Goal: Information Seeking & Learning: Learn about a topic

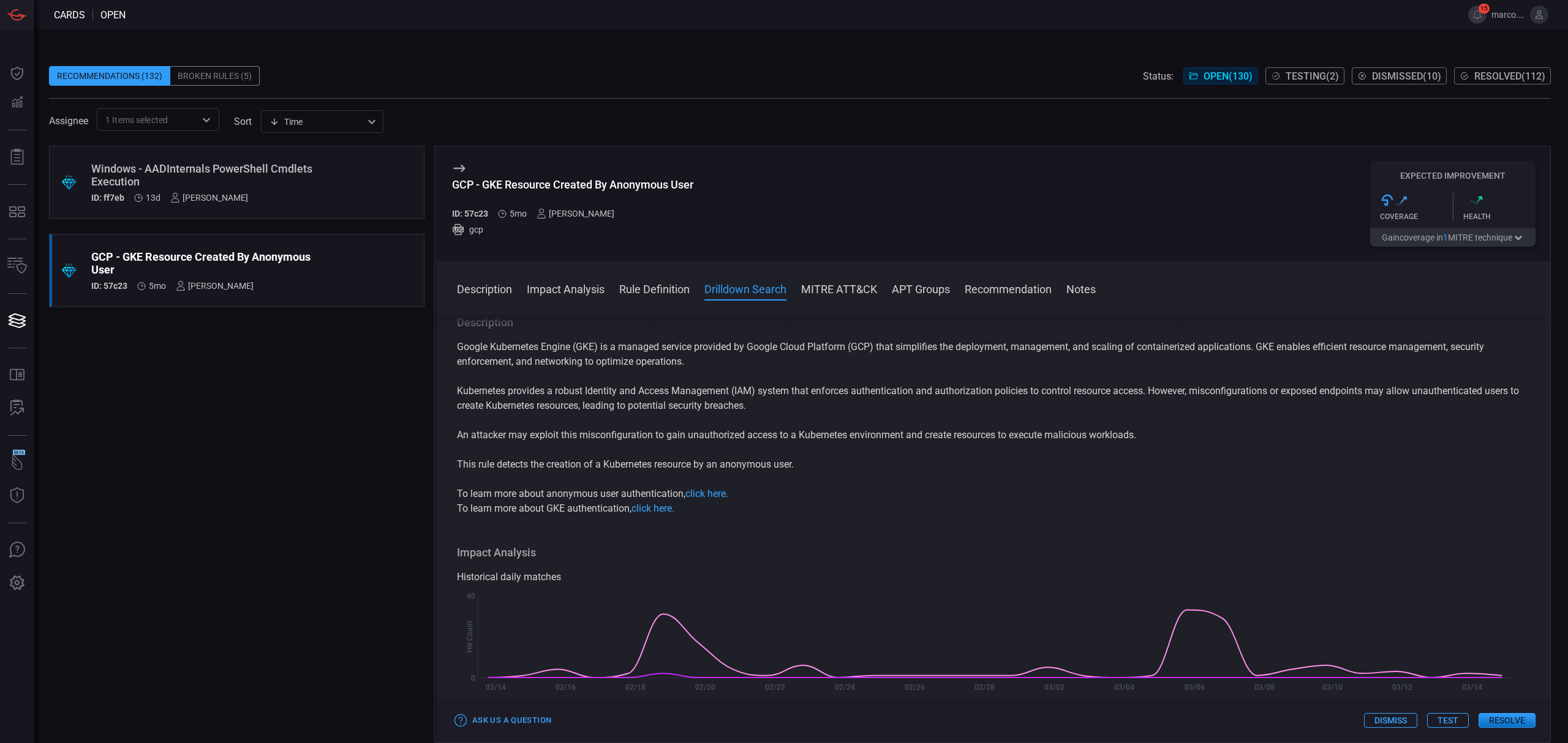
scroll to position [735, 0]
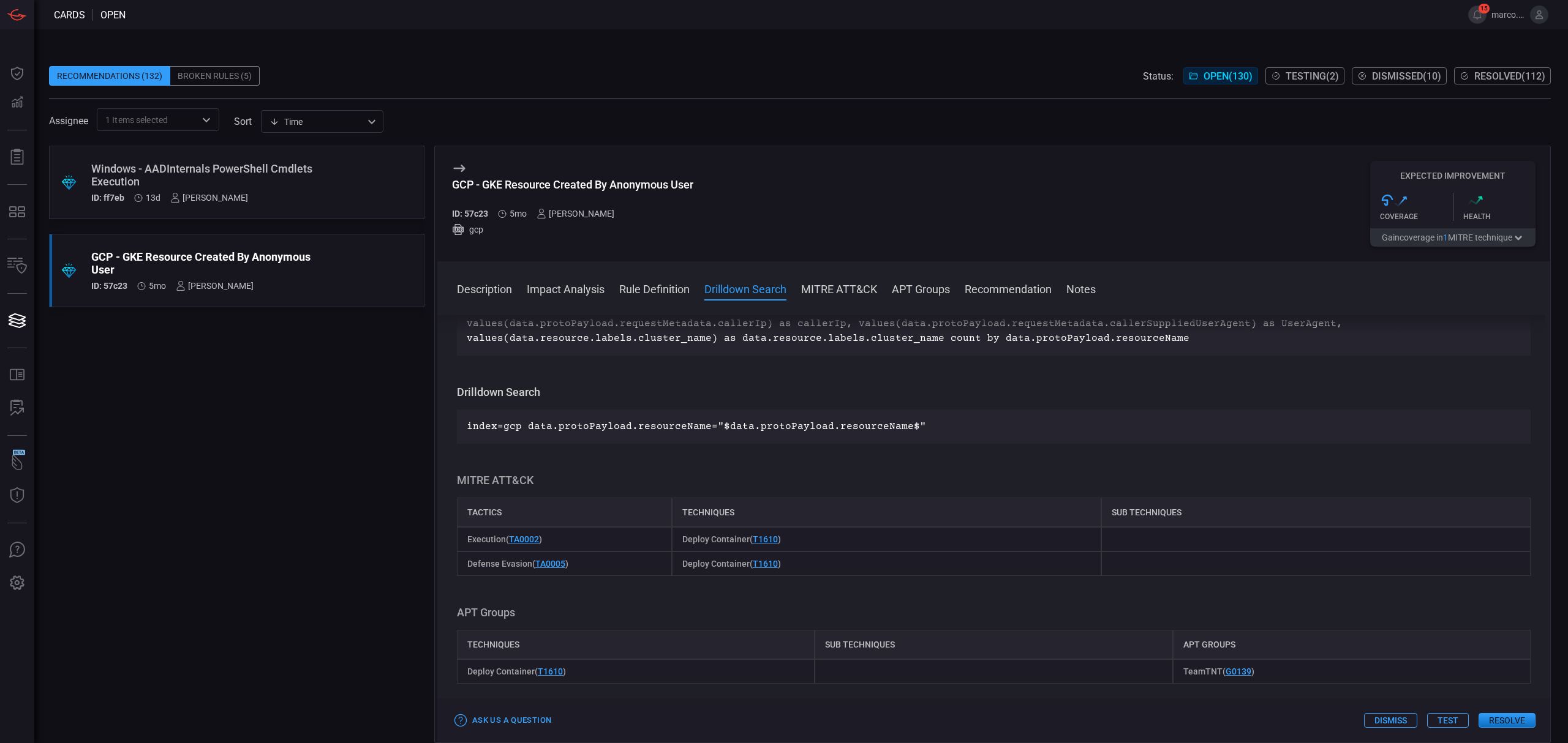
click at [677, 187] on div "GCP - GKE Resource Created By Anonymous User" at bounding box center [573, 184] width 242 height 13
click at [252, 167] on div "Windows - AADInternals PowerShell Cmdlets Execution" at bounding box center [213, 175] width 245 height 25
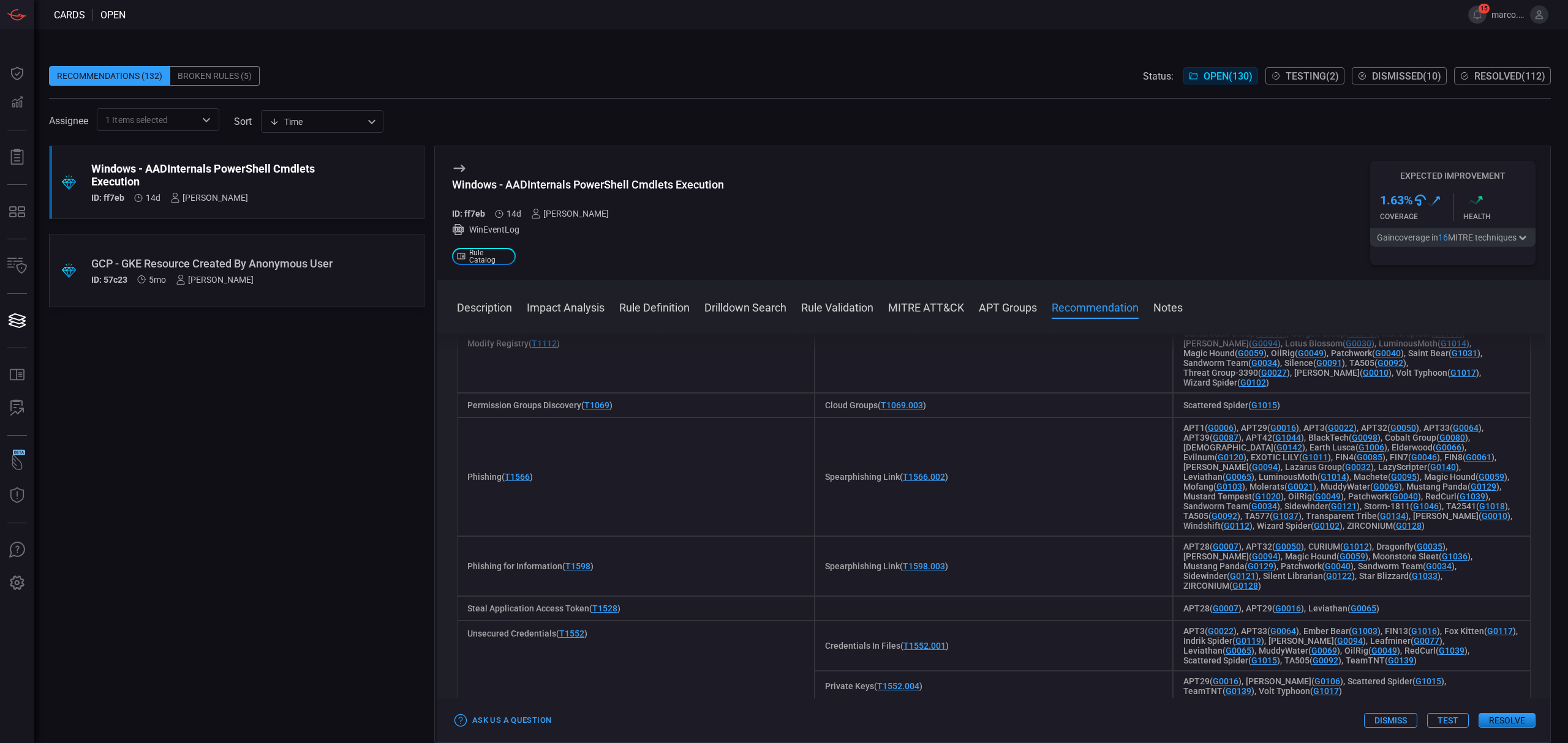
scroll to position [1882, 0]
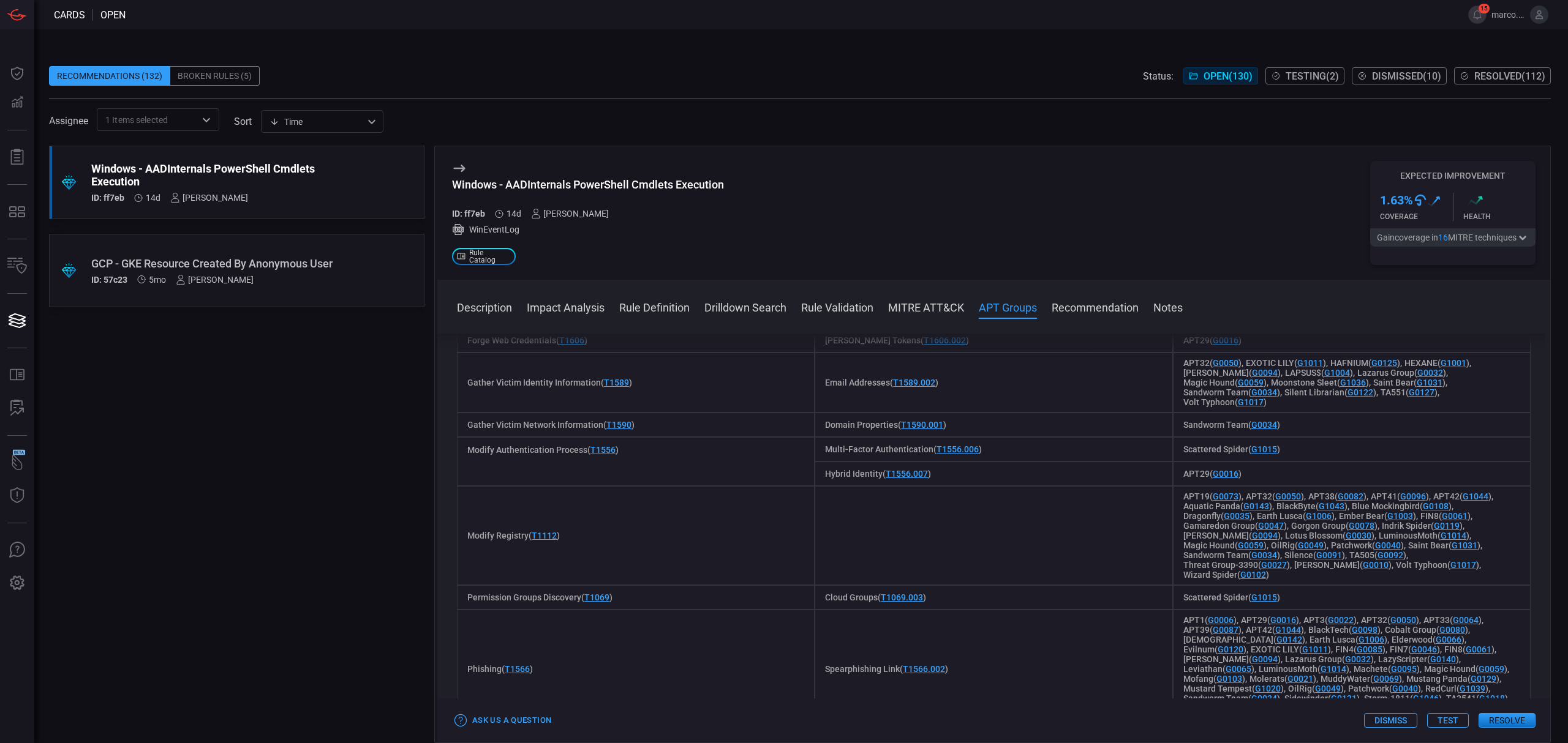
click at [316, 257] on div "GCP - GKE Resource Created By Anonymous User" at bounding box center [213, 263] width 245 height 13
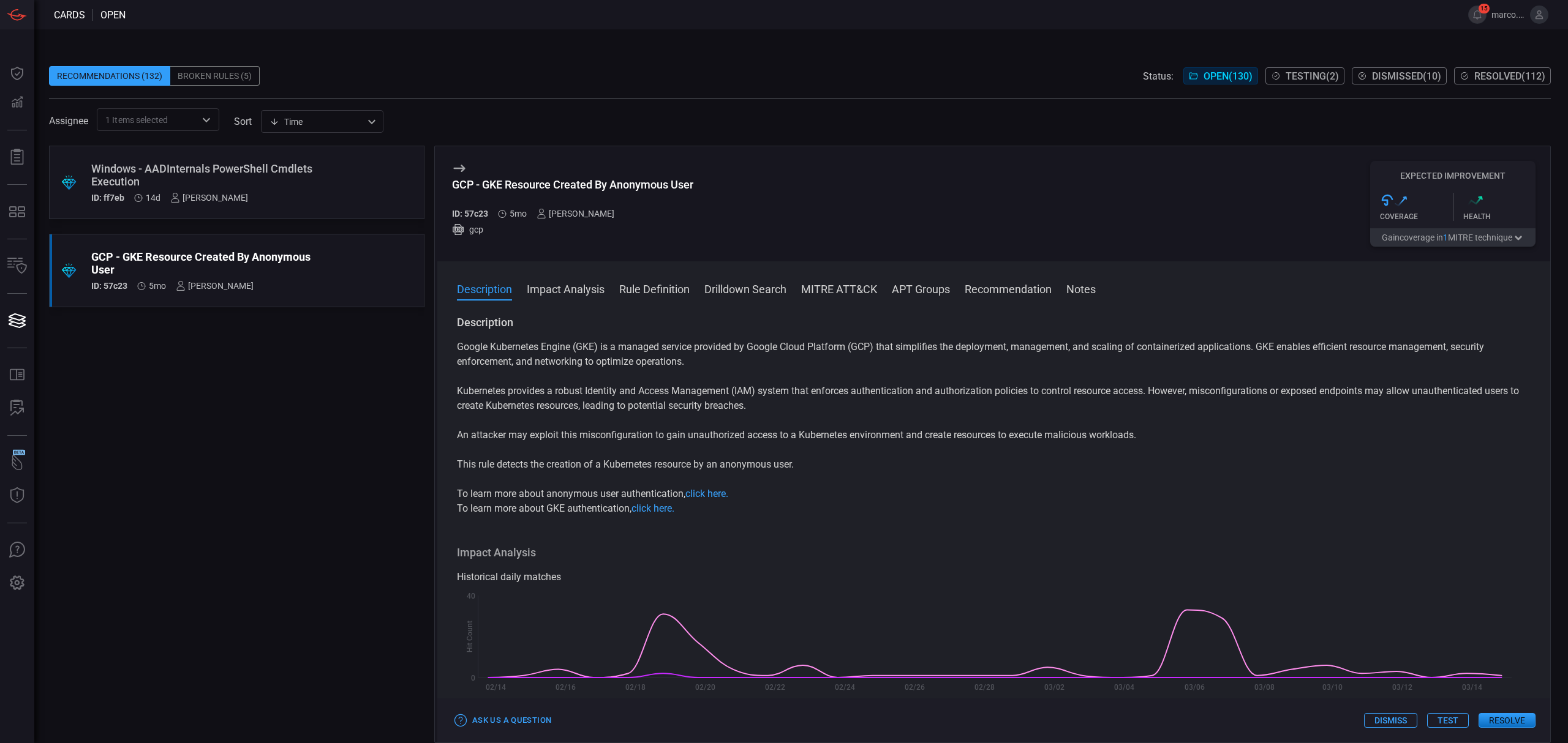
click at [1027, 451] on div "Google Kubernetes Engine (GKE) is a managed service provided by Google Cloud Pl…" at bounding box center [994, 428] width 1074 height 177
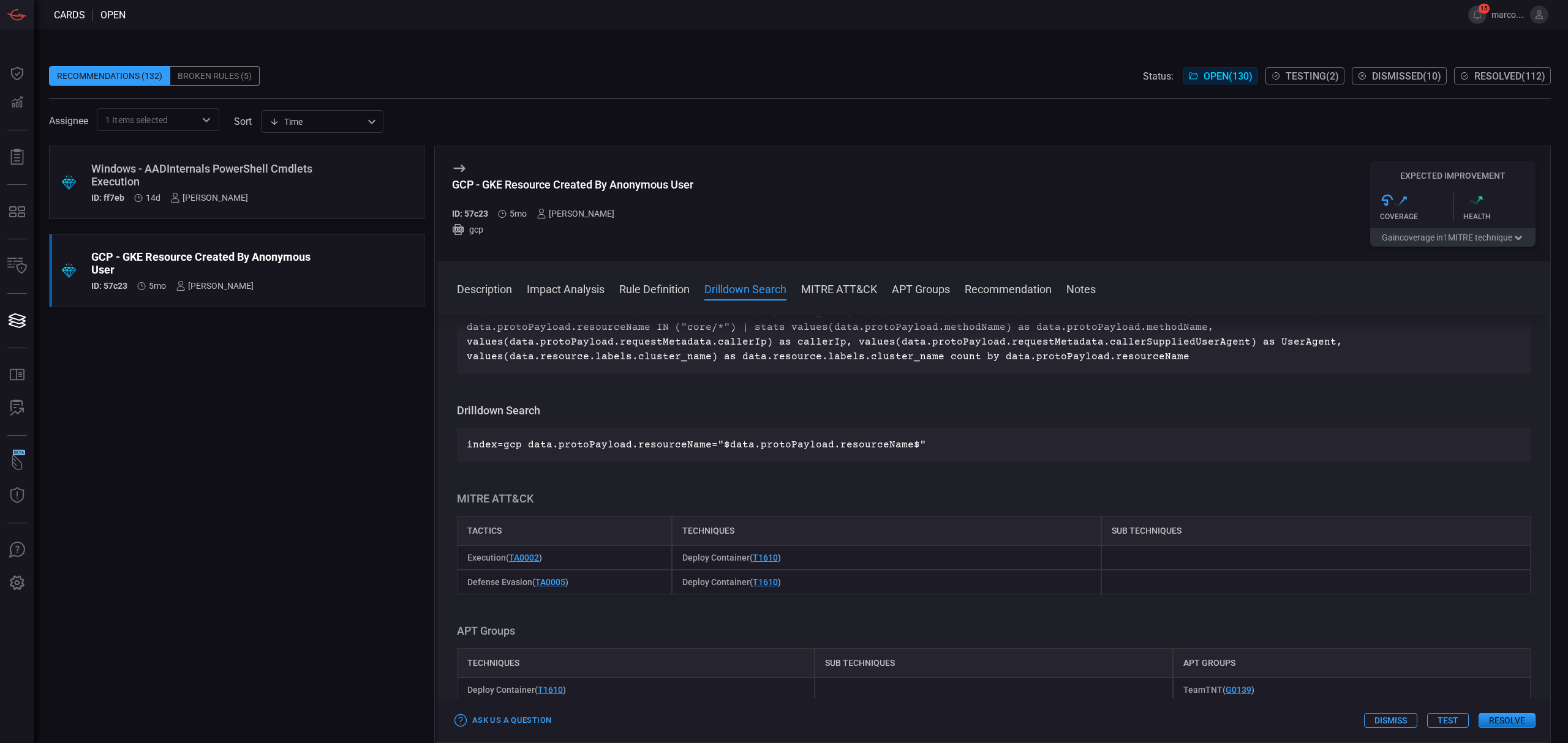
scroll to position [816, 0]
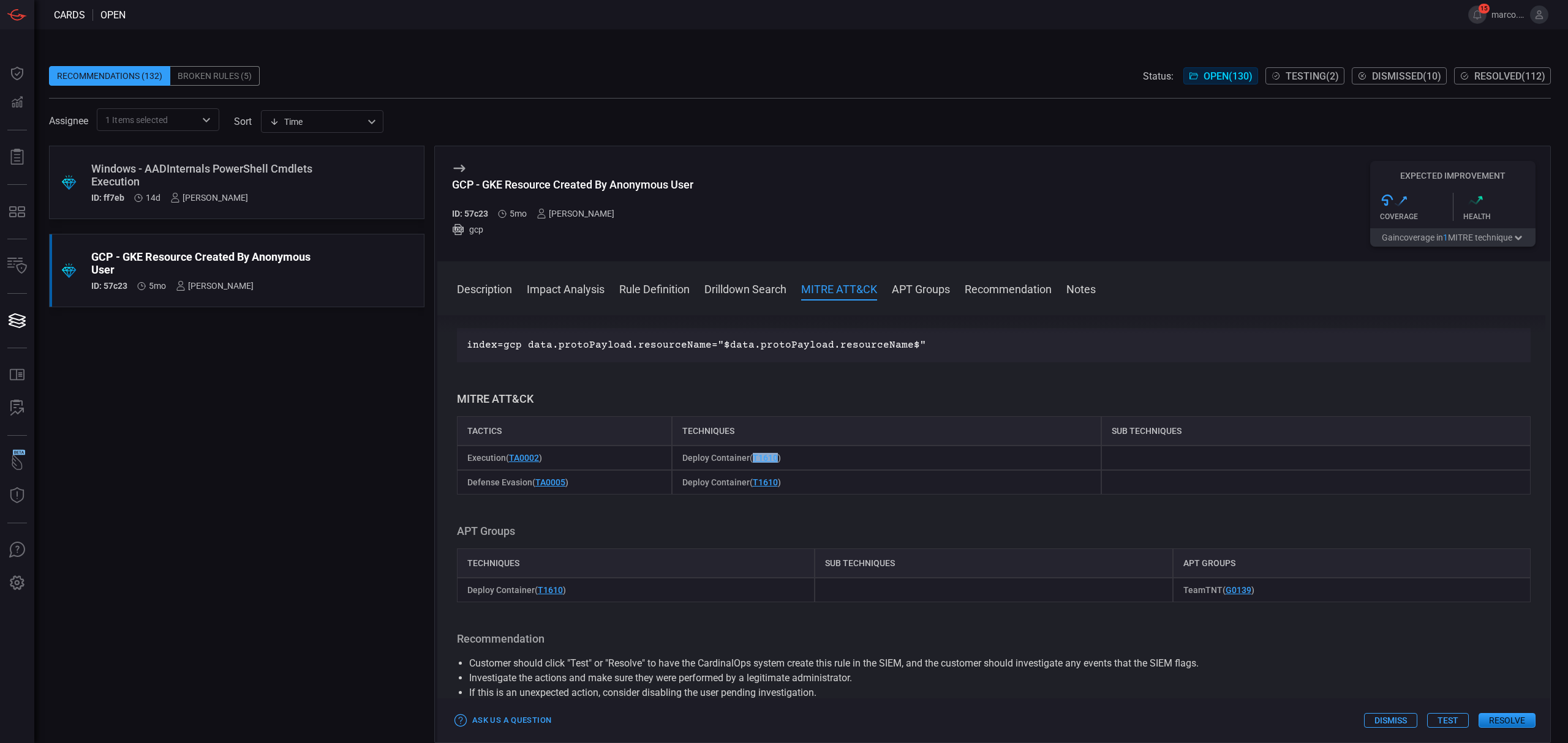
drag, startPoint x: 776, startPoint y: 444, endPoint x: 749, endPoint y: 444, distance: 27.0
click at [749, 453] on span "Deploy Container ( T1610 )" at bounding box center [731, 458] width 98 height 10
copy link "T1610"
click at [297, 172] on div "Windows - AADInternals PowerShell Cmdlets Execution" at bounding box center [213, 175] width 245 height 25
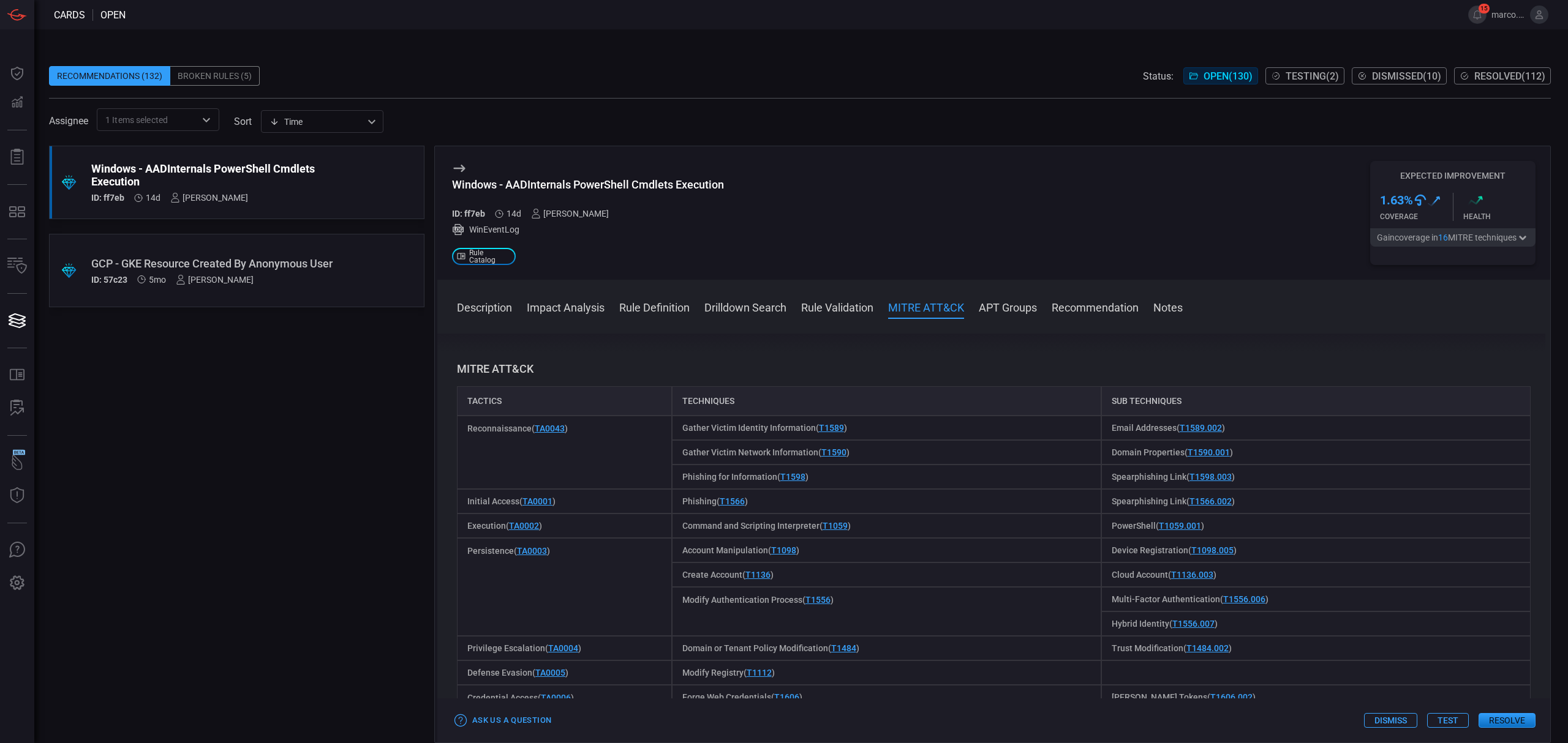
scroll to position [897, 0]
drag, startPoint x: 1216, startPoint y: 524, endPoint x: 1153, endPoint y: 524, distance: 63.0
click at [1153, 524] on div "PowerShell ( T1059.001 )" at bounding box center [1316, 525] width 429 height 25
copy span "T1059.001 )"
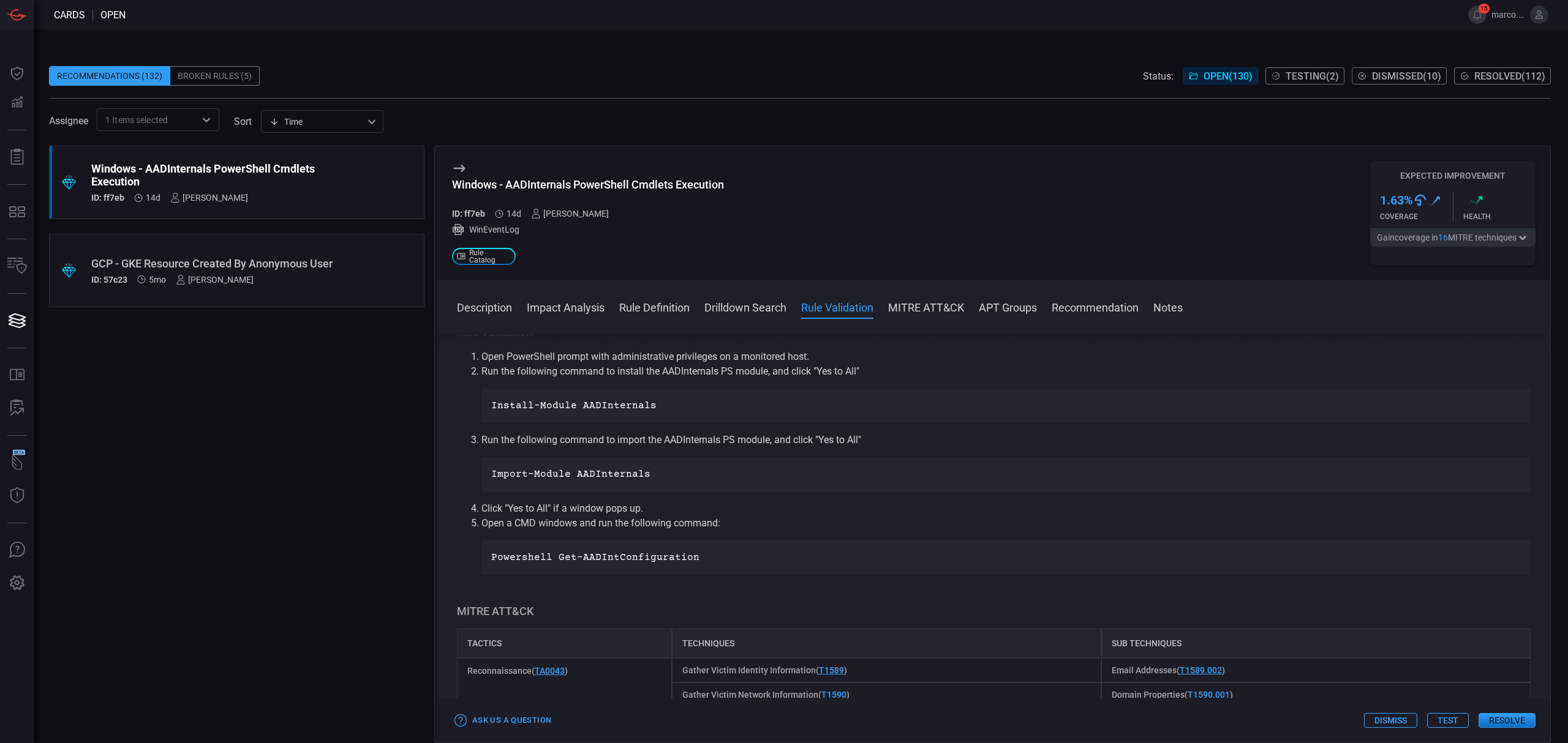
scroll to position [979, 0]
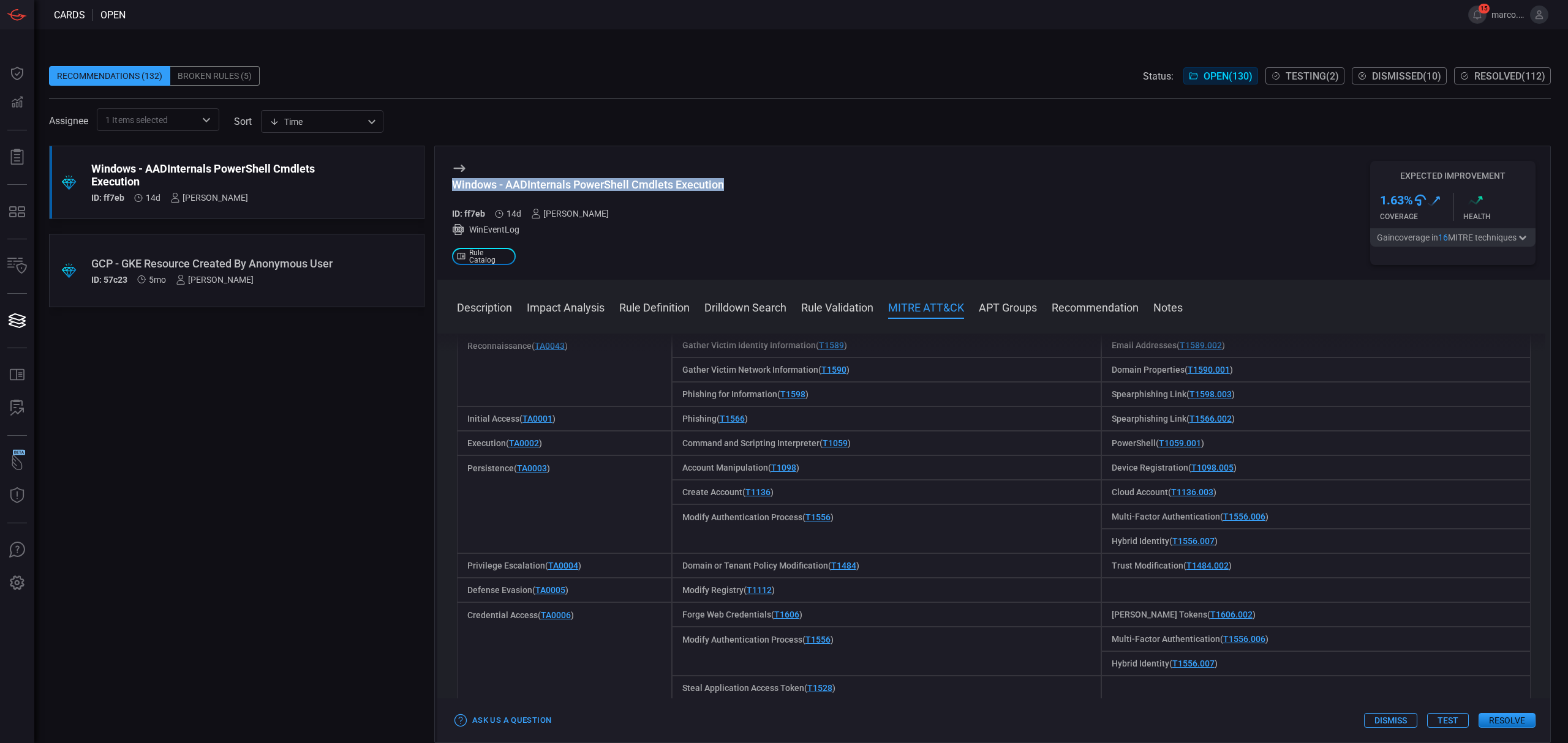
drag, startPoint x: 755, startPoint y: 185, endPoint x: 434, endPoint y: 183, distance: 321.0
click at [434, 183] on div "Windows - AADInternals PowerShell Cmdlets Execution ID: ff7eb 14d [PERSON_NAME]…" at bounding box center [992, 444] width 1116 height 598
copy div "Windows - AADInternals PowerShell Cmdlets Execution"
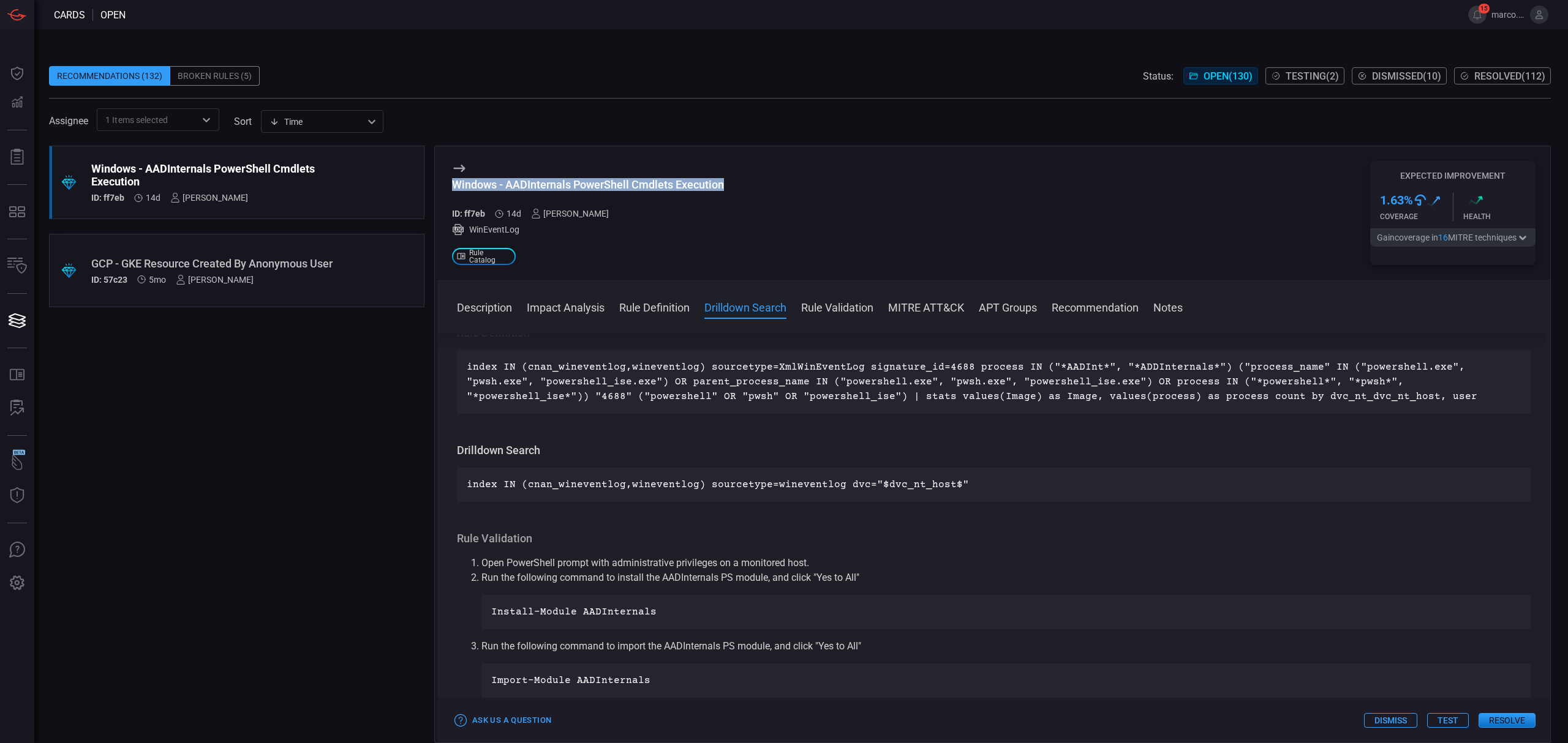
scroll to position [408, 0]
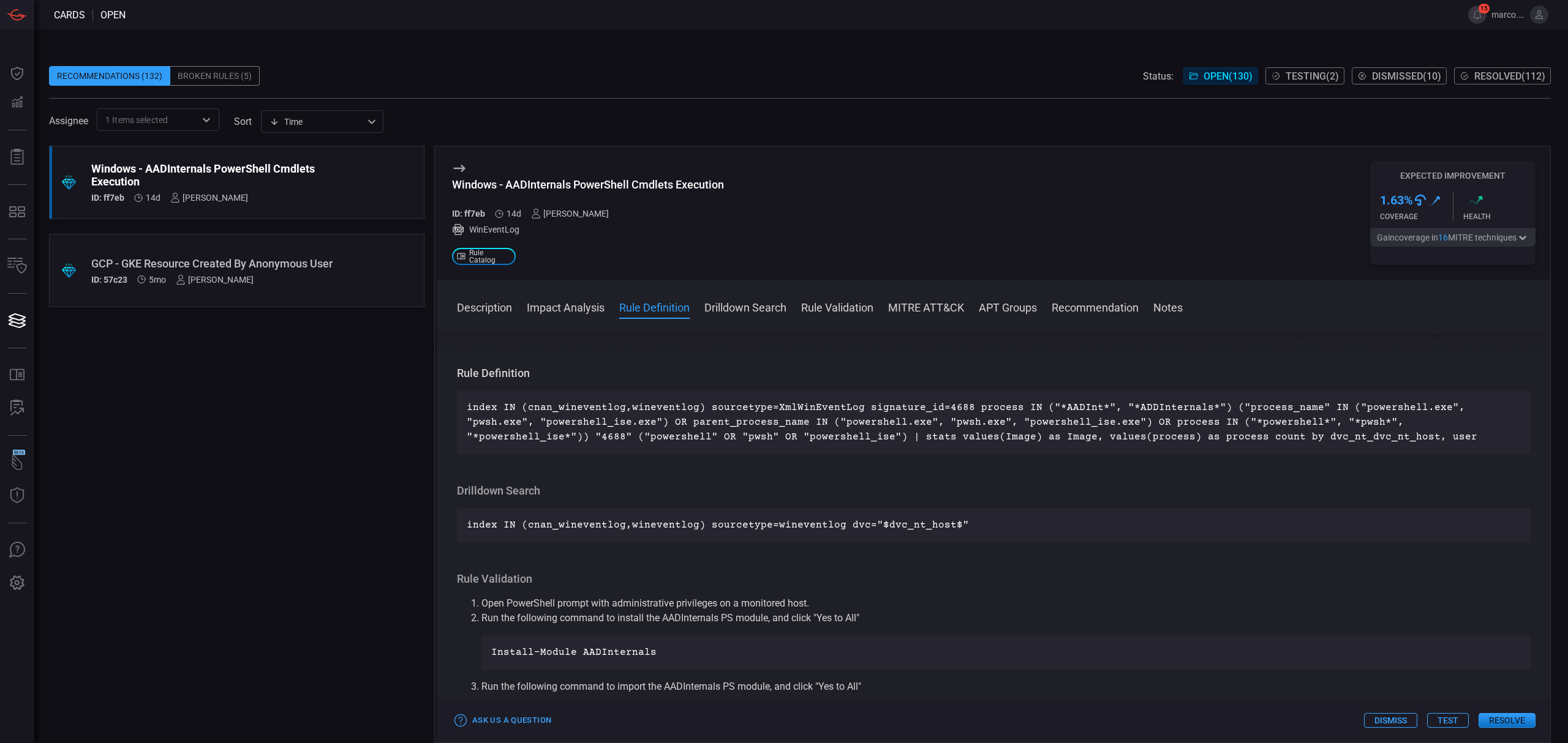
click at [566, 400] on p "index IN (cnan_wineventlog,wineventlog) sourcetype=XmlWinEventLog signature_id=…" at bounding box center [994, 422] width 1054 height 44
copy p "cnan_wineventlog"
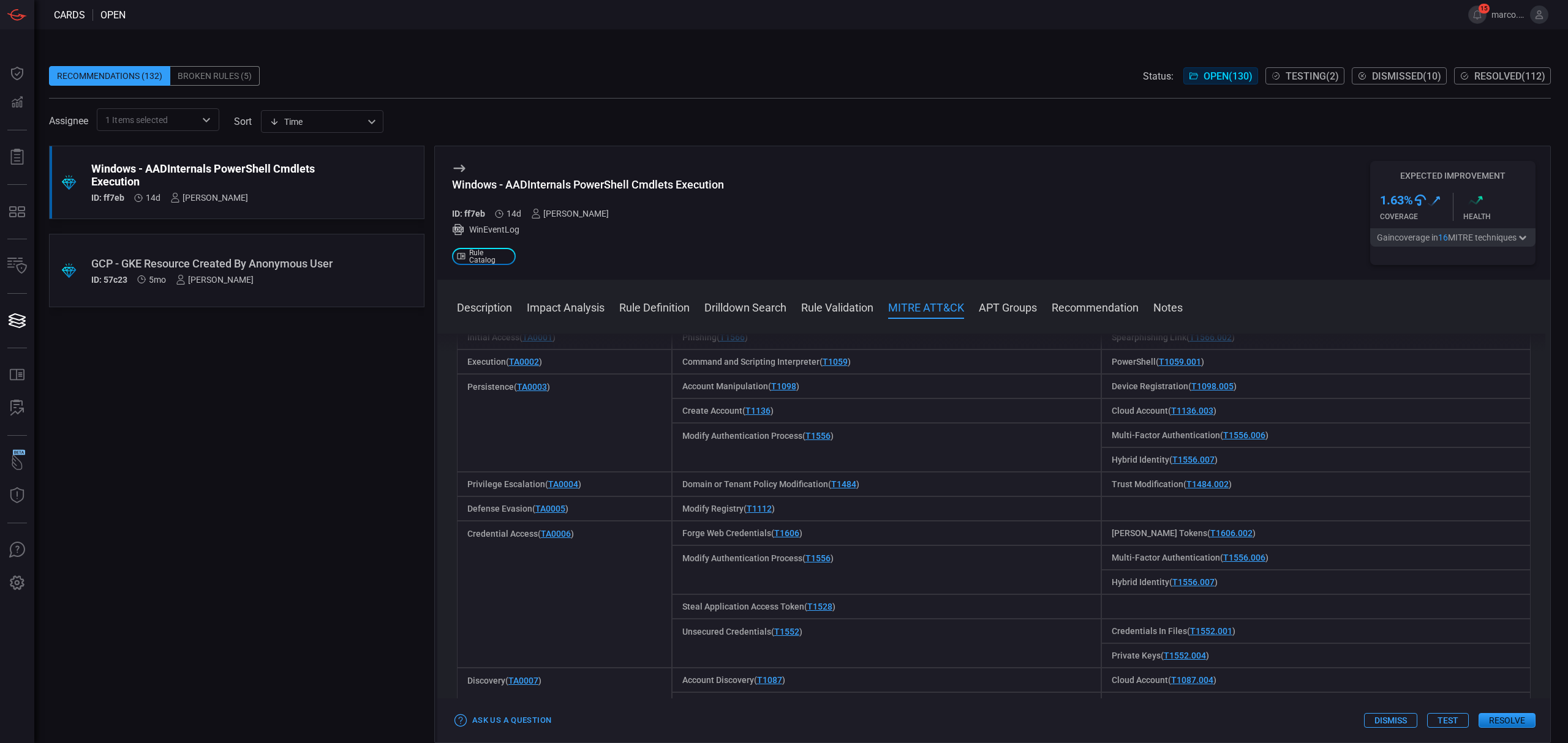
scroll to position [897, 0]
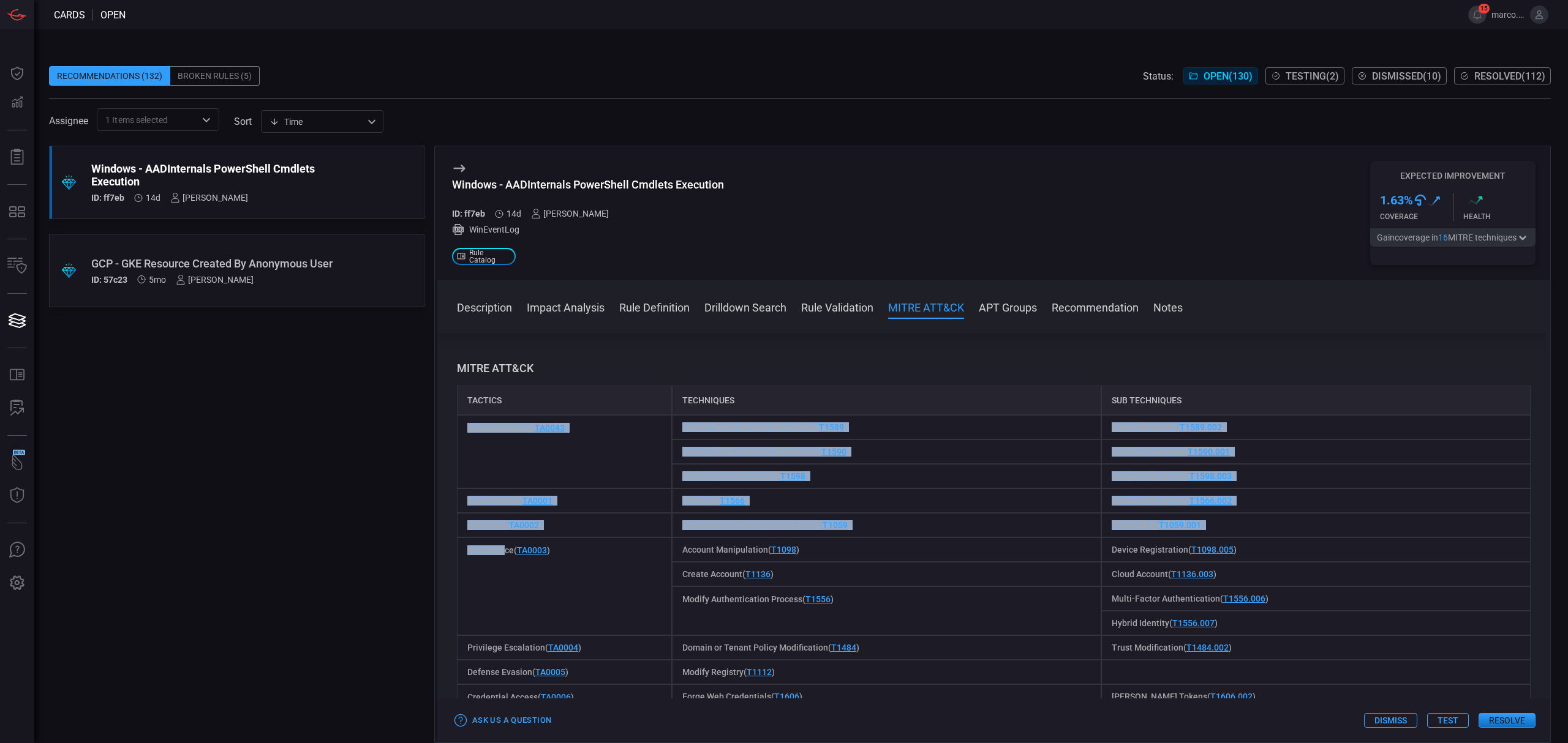
drag, startPoint x: 465, startPoint y: 426, endPoint x: 508, endPoint y: 468, distance: 60.1
click at [505, 530] on div "Tactics Techniques Sub Techniques Reconnaissance ( TA0043 ) Gather Victim Ident…" at bounding box center [994, 645] width 1074 height 519
click at [503, 447] on div "Reconnaissance ( TA0043 )" at bounding box center [564, 452] width 215 height 74
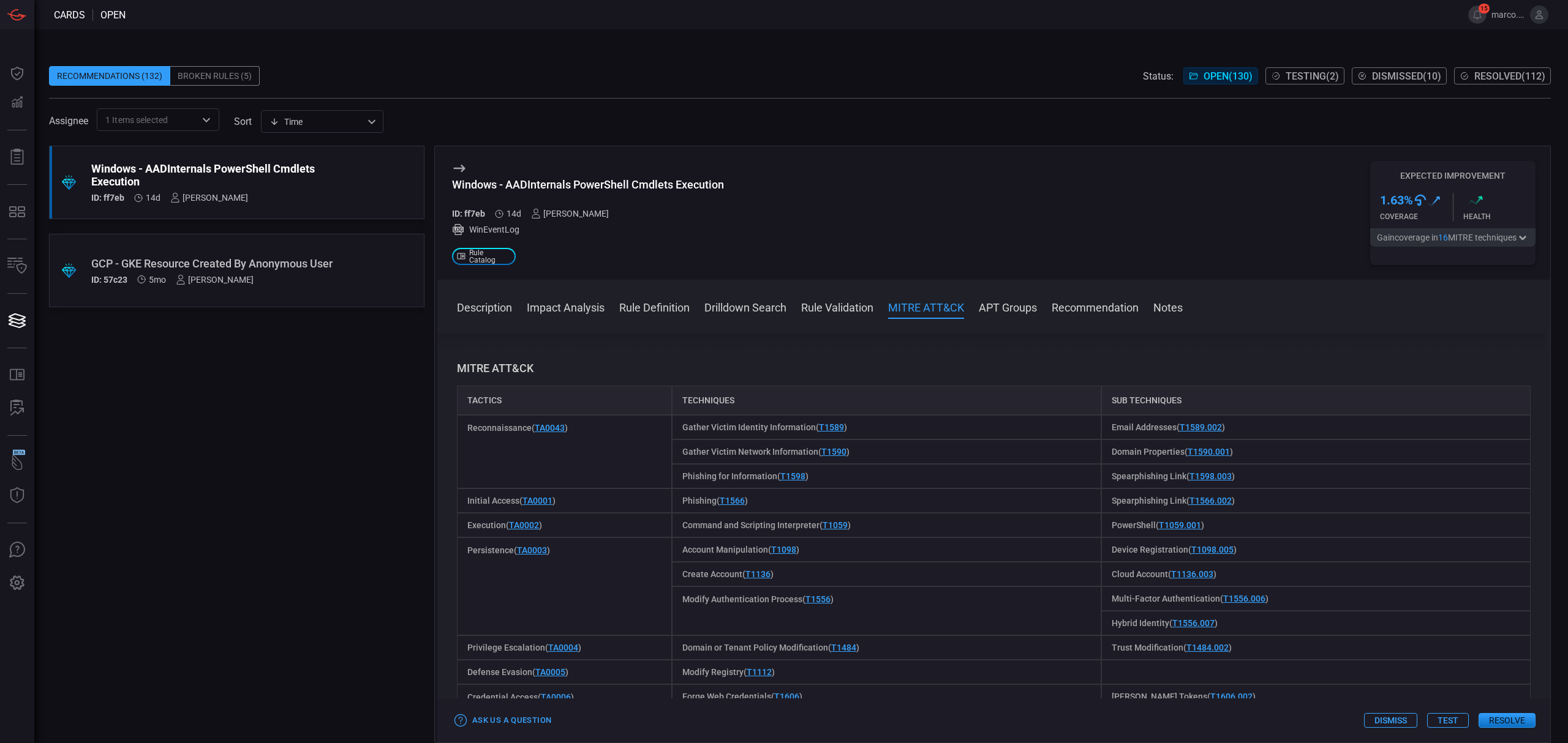
click at [506, 429] on span "Reconnaissance ( TA0043 )" at bounding box center [517, 428] width 101 height 10
copy span "Reconnaissance"
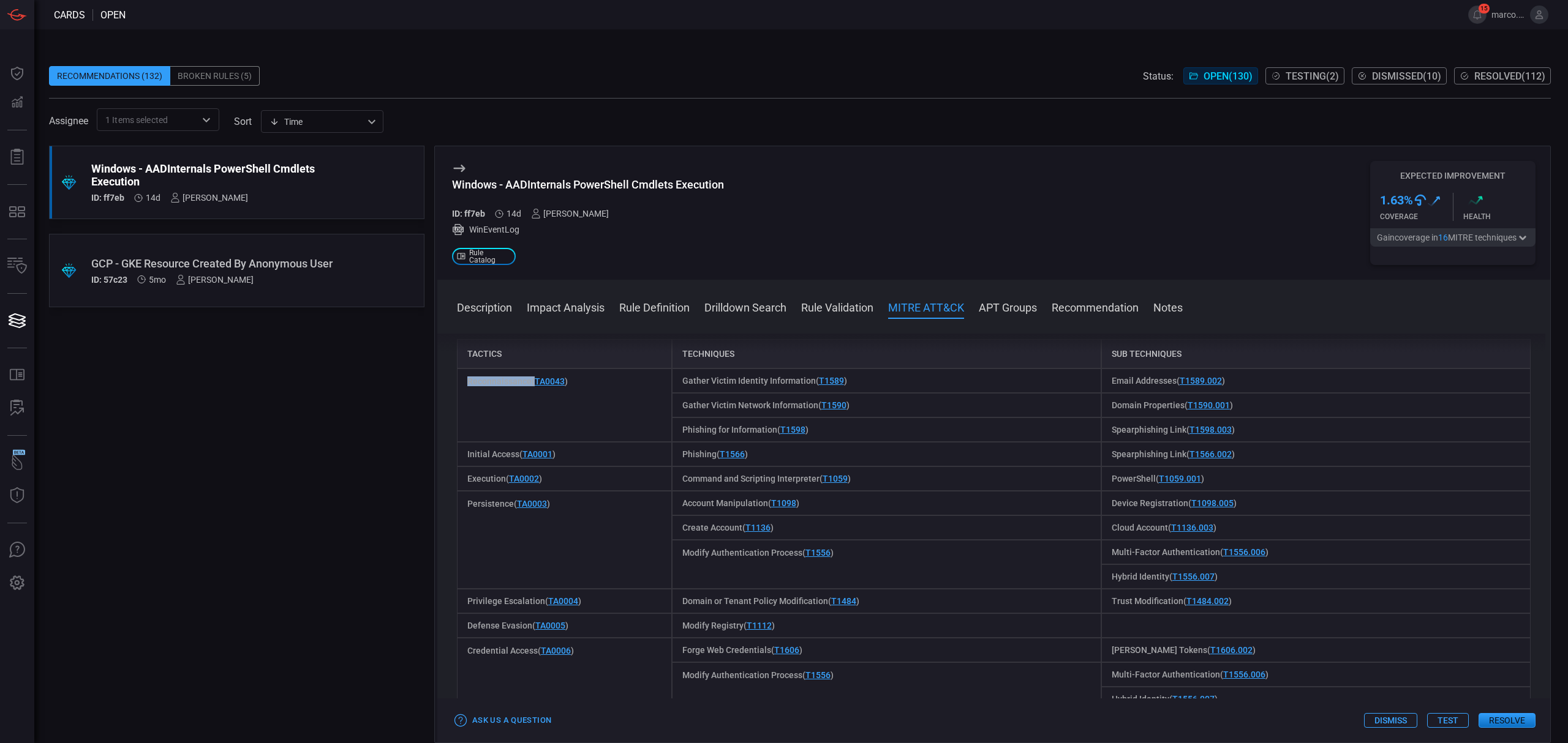
scroll to position [979, 0]
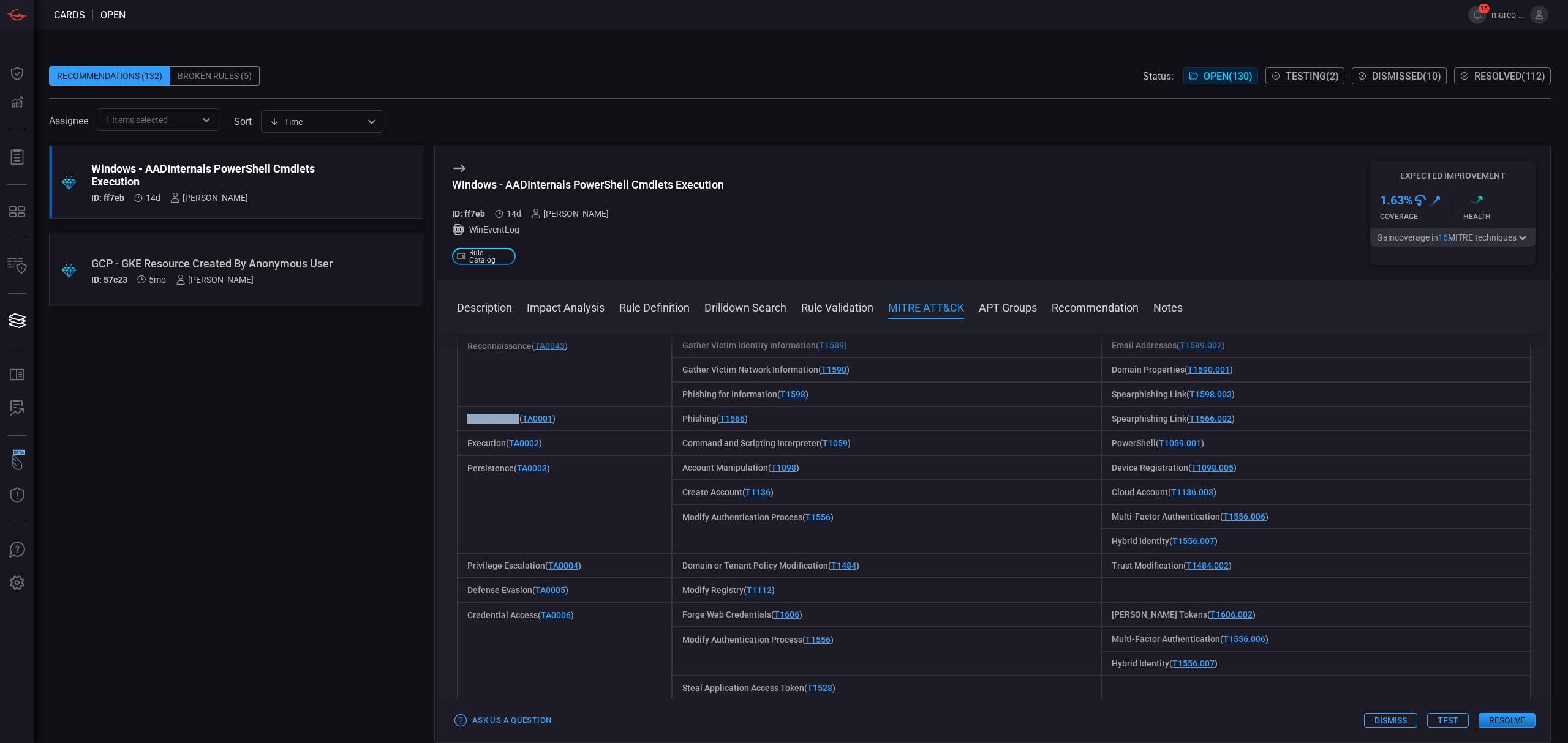
drag, startPoint x: 517, startPoint y: 420, endPoint x: 468, endPoint y: 420, distance: 49.0
click at [468, 420] on span "Initial Access ( TA0001 )" at bounding box center [511, 418] width 88 height 10
copy span "Initial Access"
click at [475, 446] on span "Execution ( TA0002 )" at bounding box center [505, 443] width 75 height 10
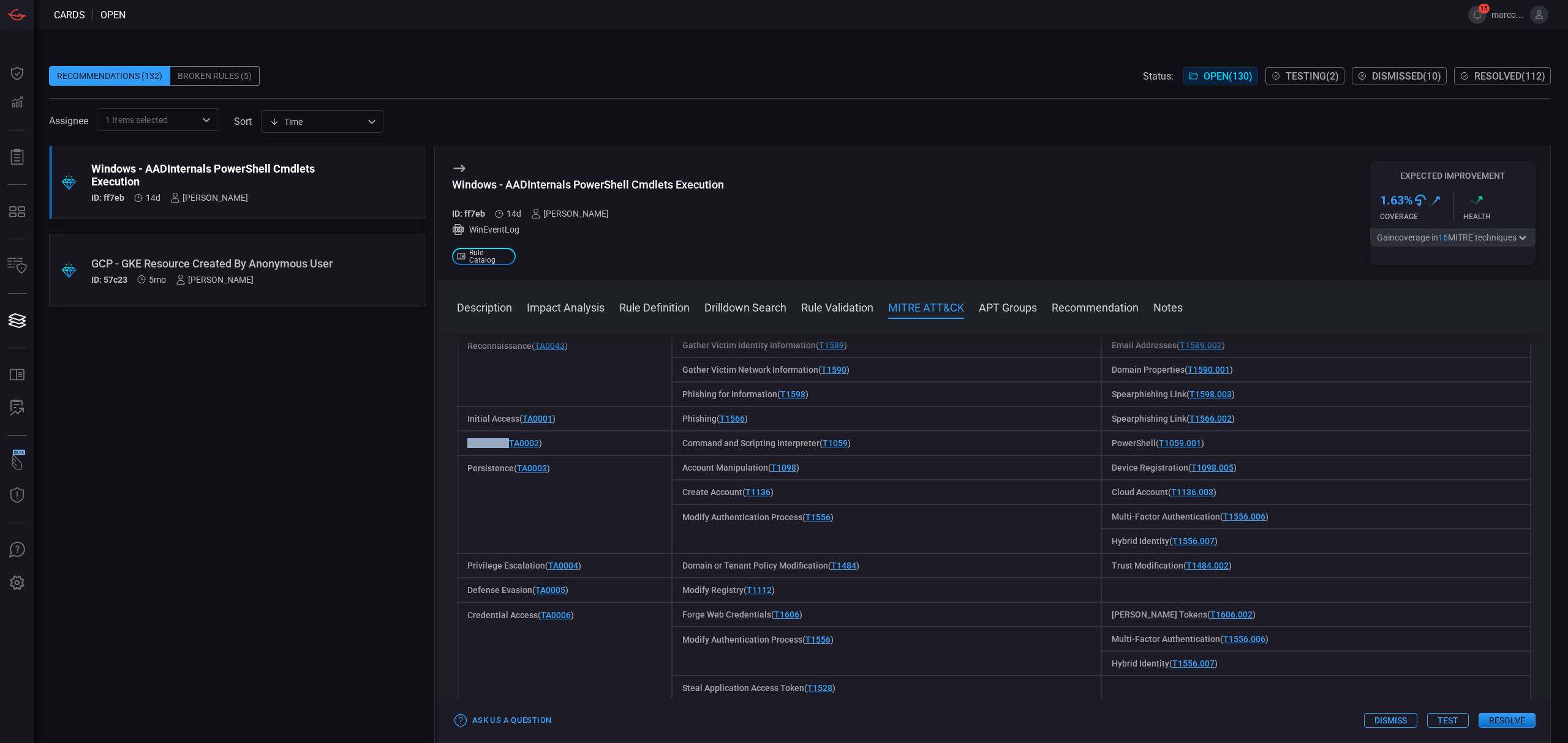
copy span "Execution"
click at [486, 471] on span "Persistence ( TA0003 )" at bounding box center [509, 468] width 83 height 10
copy span "Persistence"
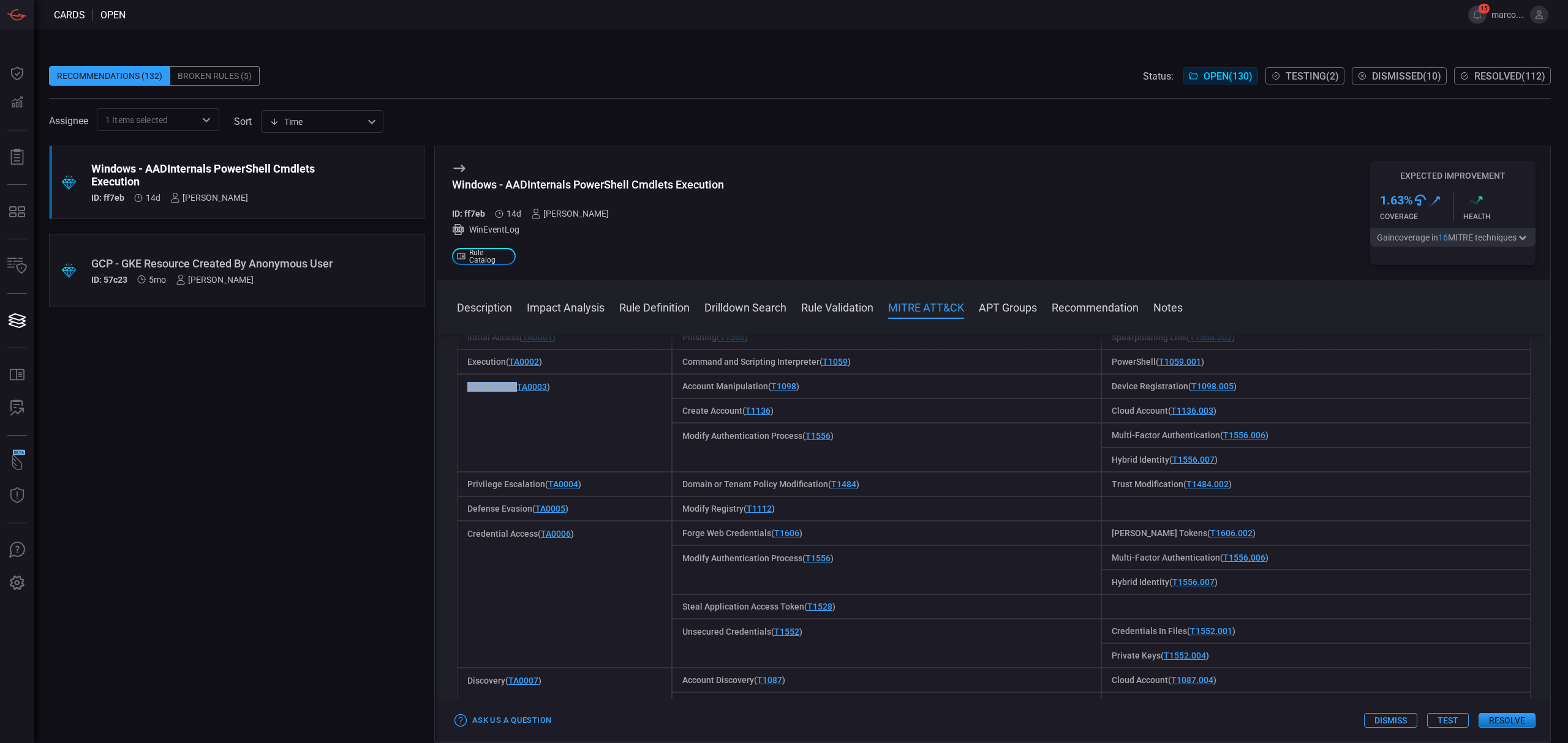
scroll to position [1142, 0]
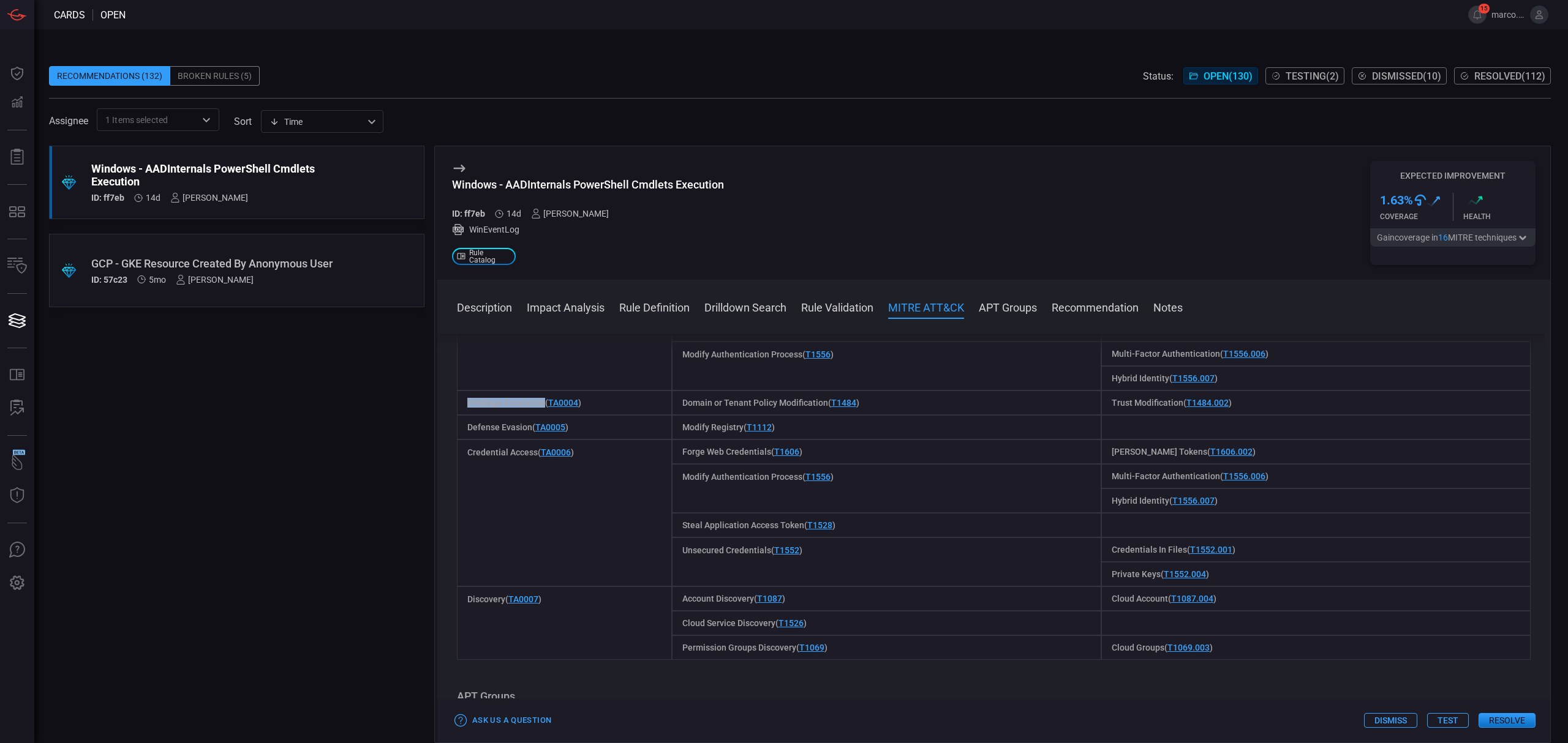
drag, startPoint x: 542, startPoint y: 402, endPoint x: 465, endPoint y: 402, distance: 77.0
click at [465, 402] on div "Privilege Escalation ( TA0004 )" at bounding box center [564, 402] width 215 height 25
copy span "Privilege Escalation"
drag, startPoint x: 529, startPoint y: 431, endPoint x: 461, endPoint y: 423, distance: 68.5
click at [461, 423] on div "Defense Evasion ( TA0005 )" at bounding box center [564, 427] width 215 height 25
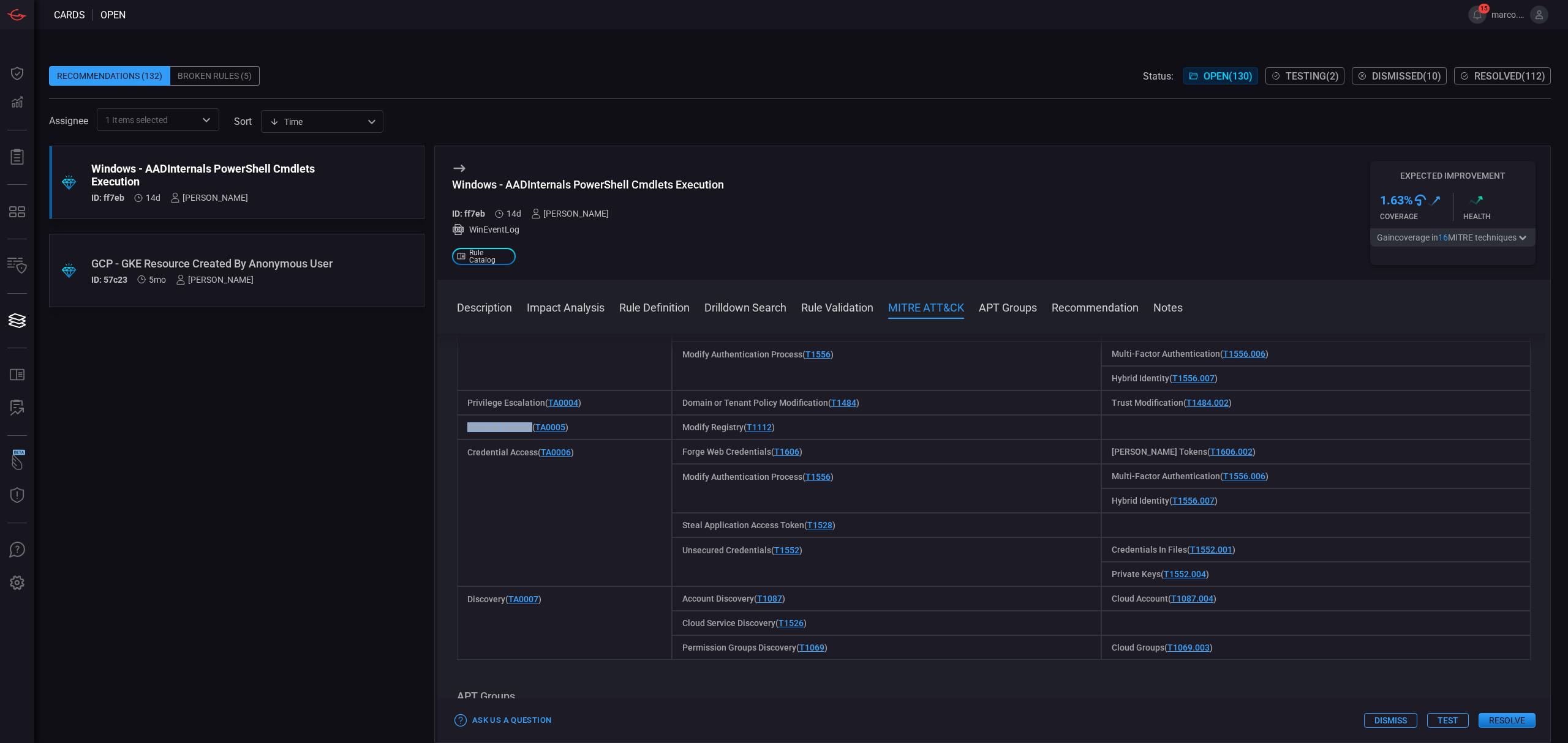
copy span "Defense Evasion"
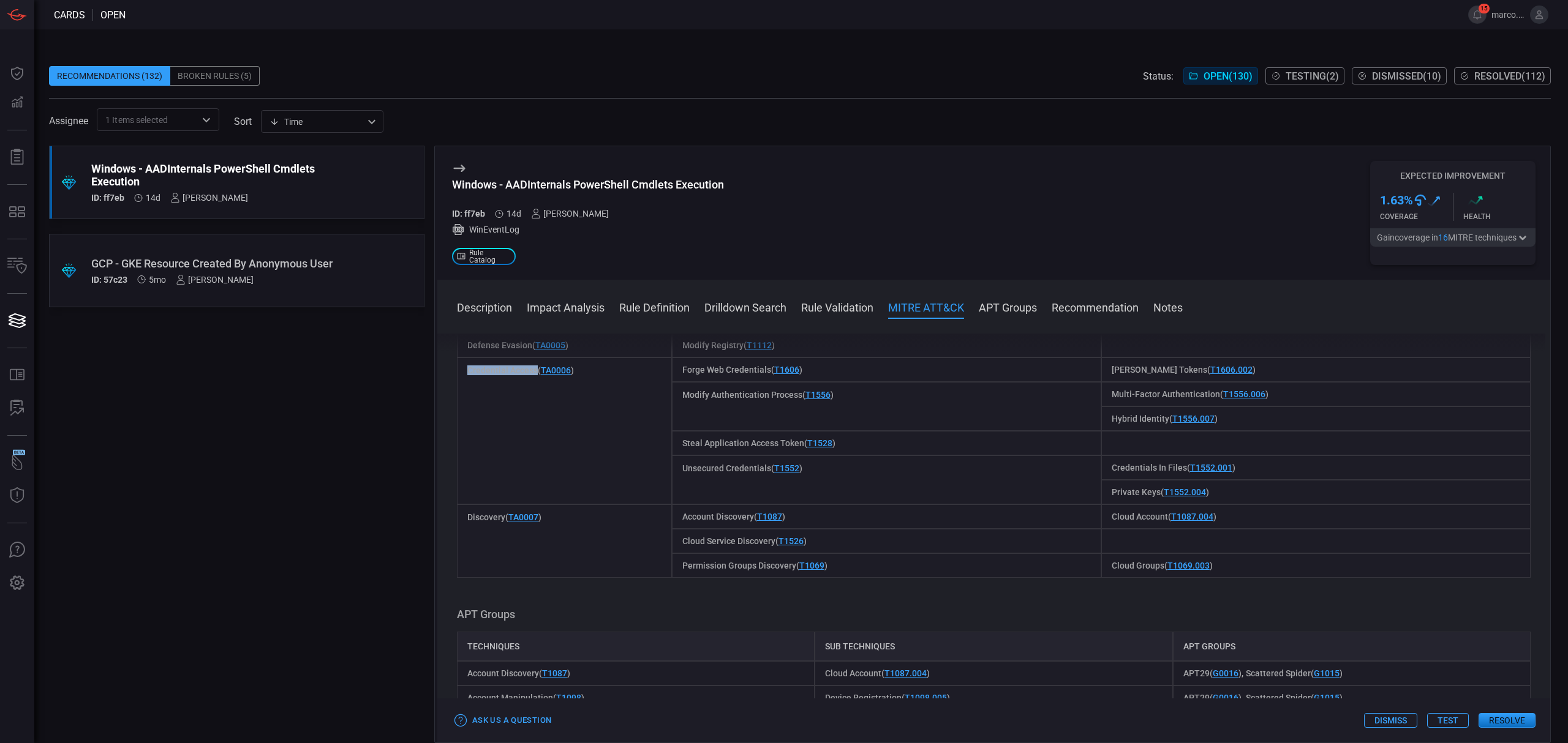
drag, startPoint x: 537, startPoint y: 373, endPoint x: 437, endPoint y: 375, distance: 100.0
click at [437, 375] on div "Description The AADInternals PowerShell module is a set of commands which utili…" at bounding box center [993, 536] width 1112 height 405
click at [476, 518] on span "Discovery ( TA0007 )" at bounding box center [504, 516] width 74 height 10
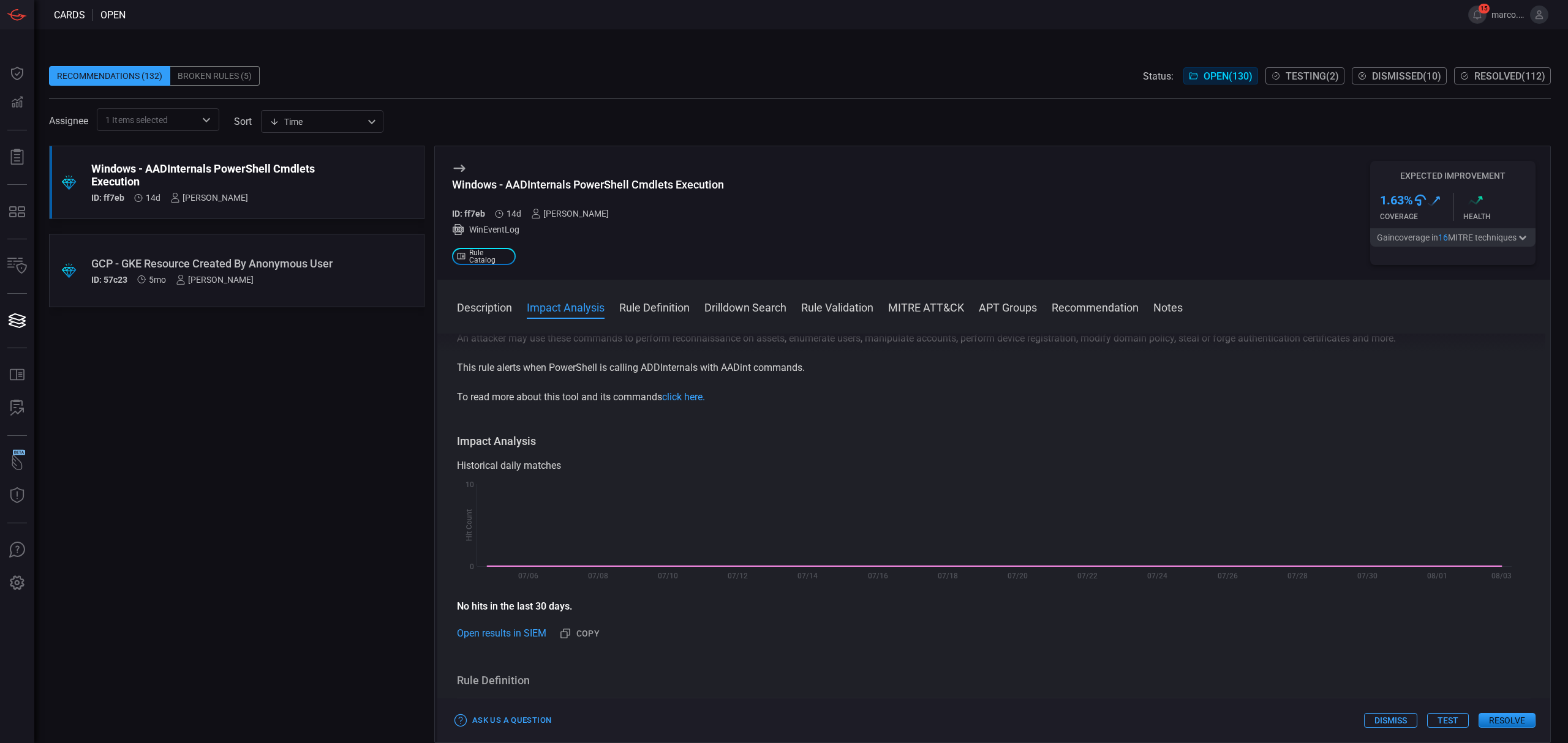
scroll to position [0, 0]
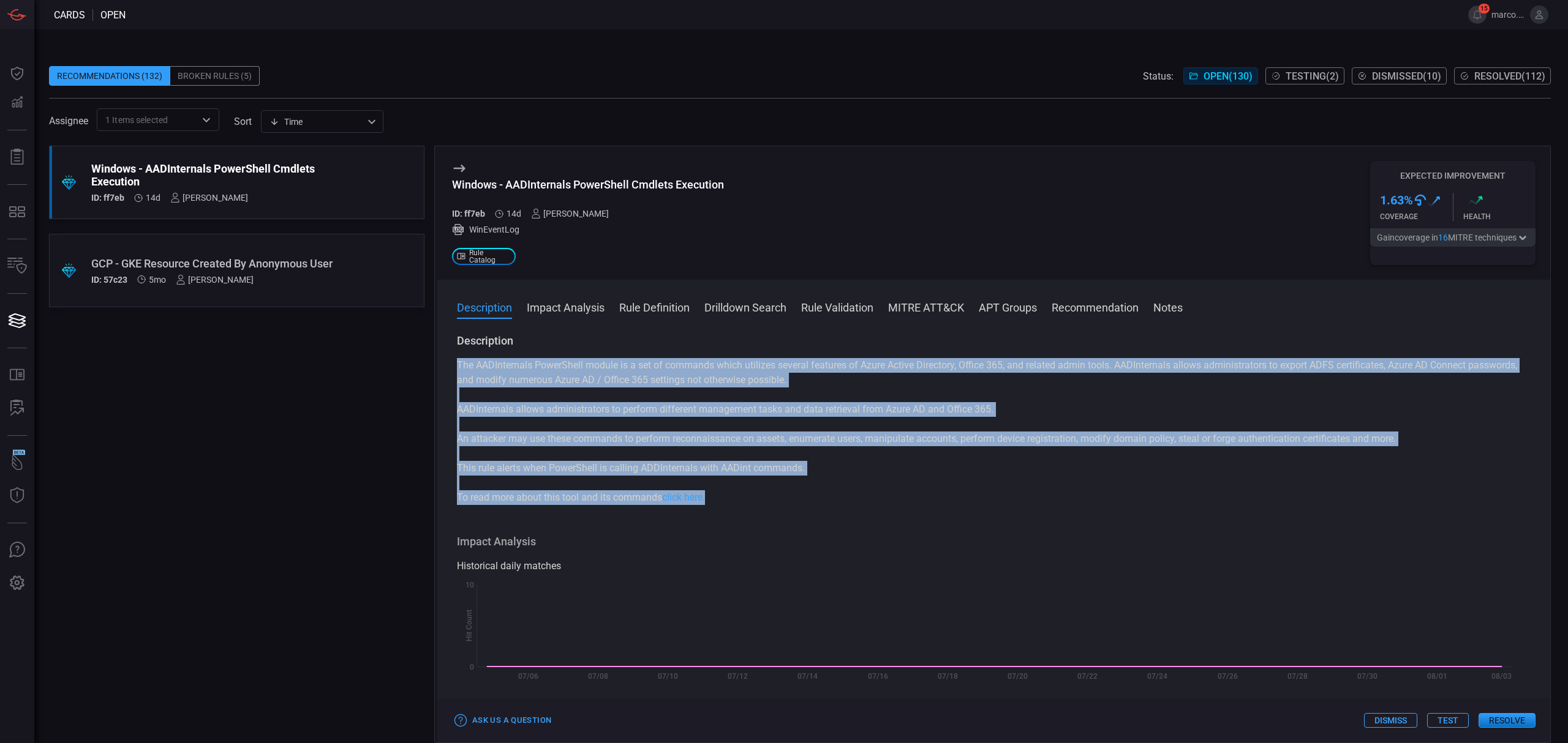
drag, startPoint x: 454, startPoint y: 363, endPoint x: 714, endPoint y: 502, distance: 294.8
click at [714, 502] on div "Description The AADInternals PowerShell module is a set of commands which utili…" at bounding box center [993, 536] width 1112 height 405
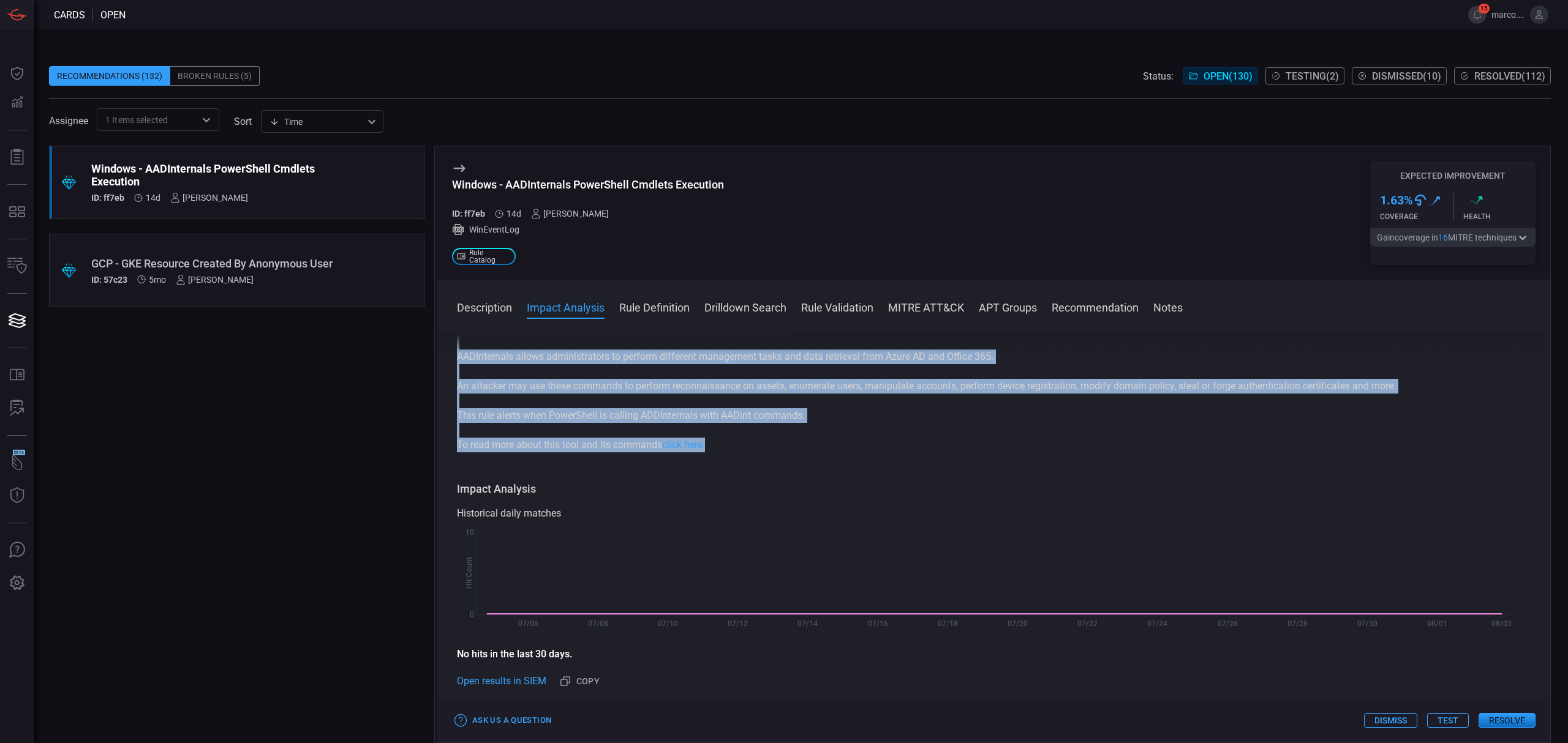
scroll to position [81, 0]
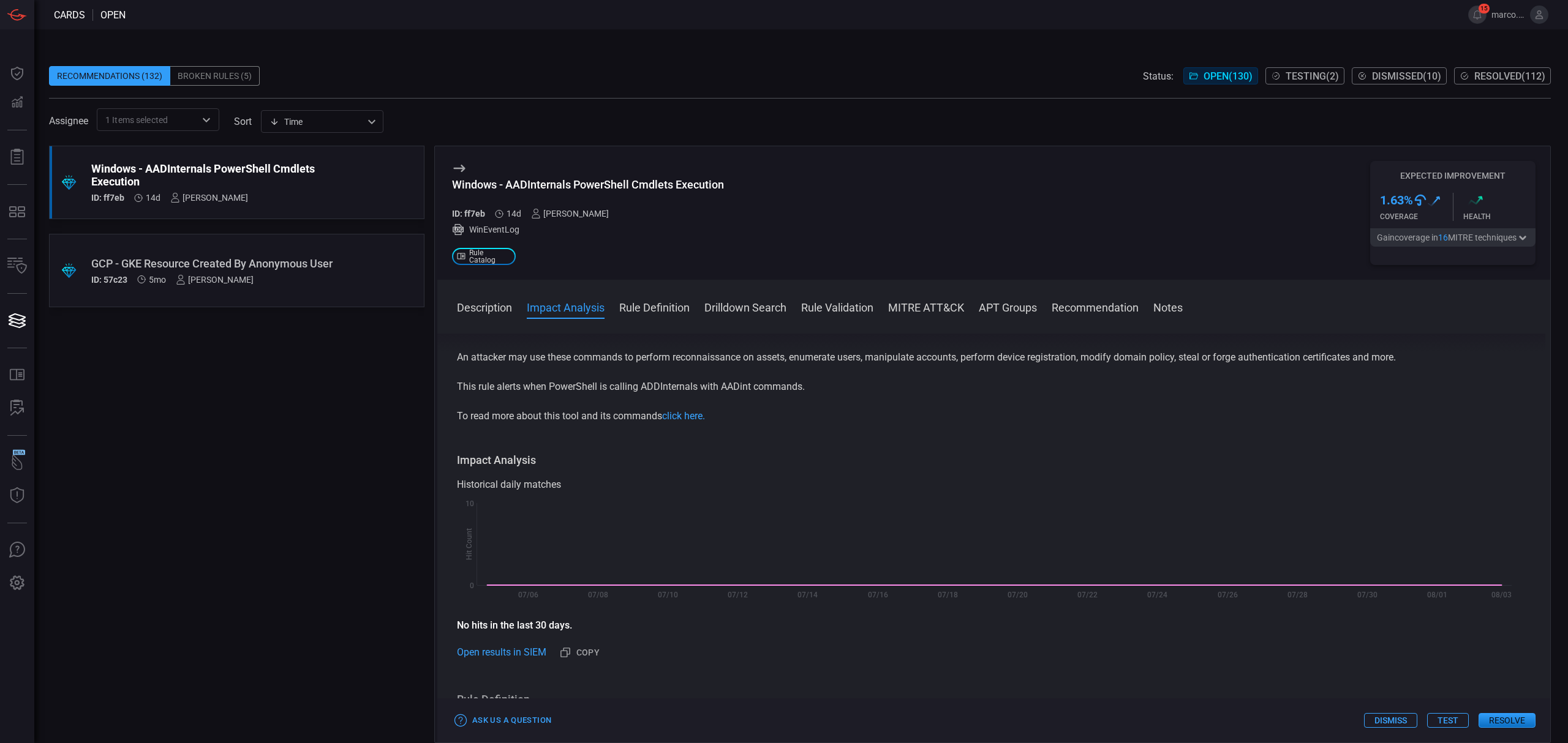
click at [737, 431] on div "Description The AADInternals PowerShell module is a set of commands which utili…" at bounding box center [993, 536] width 1112 height 405
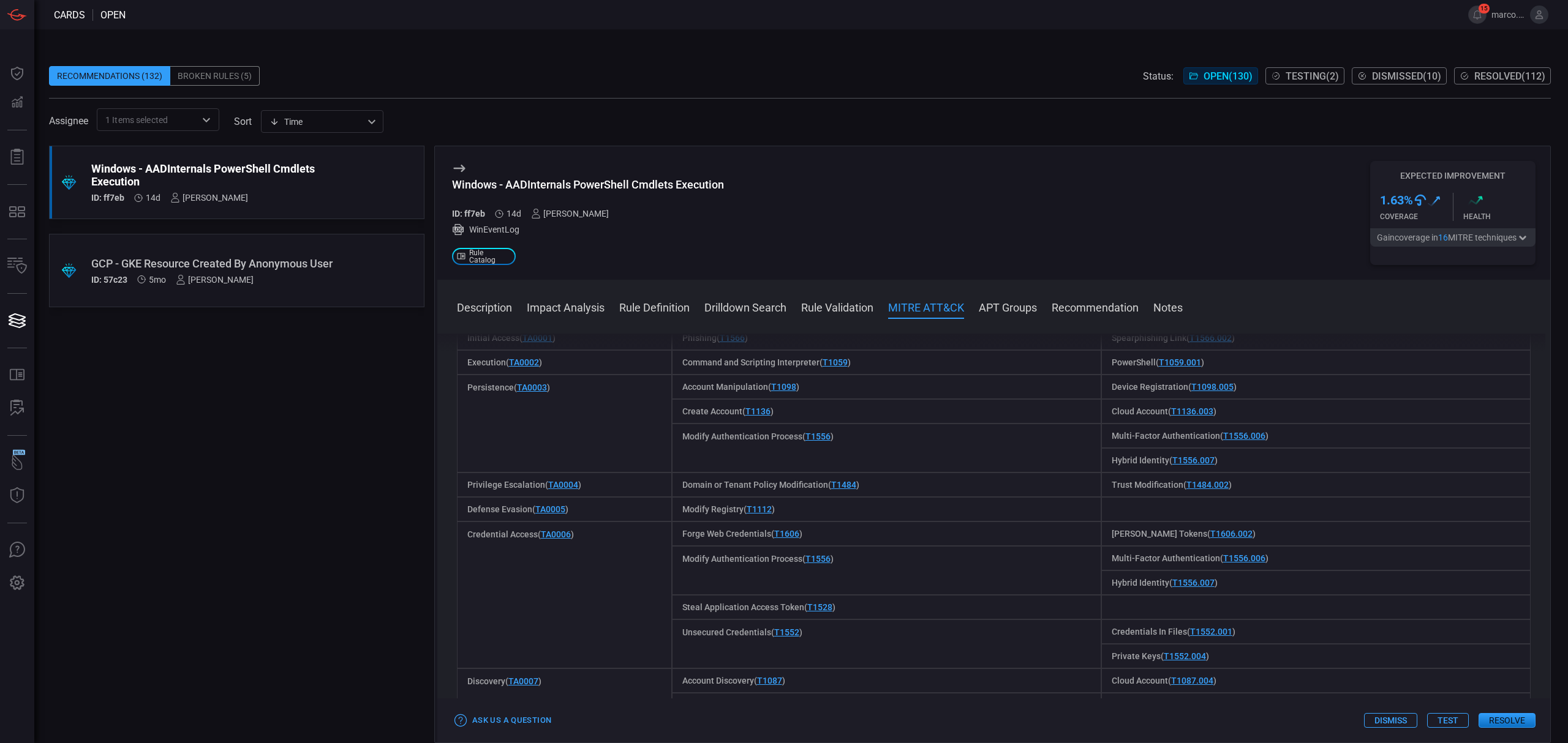
scroll to position [897, 0]
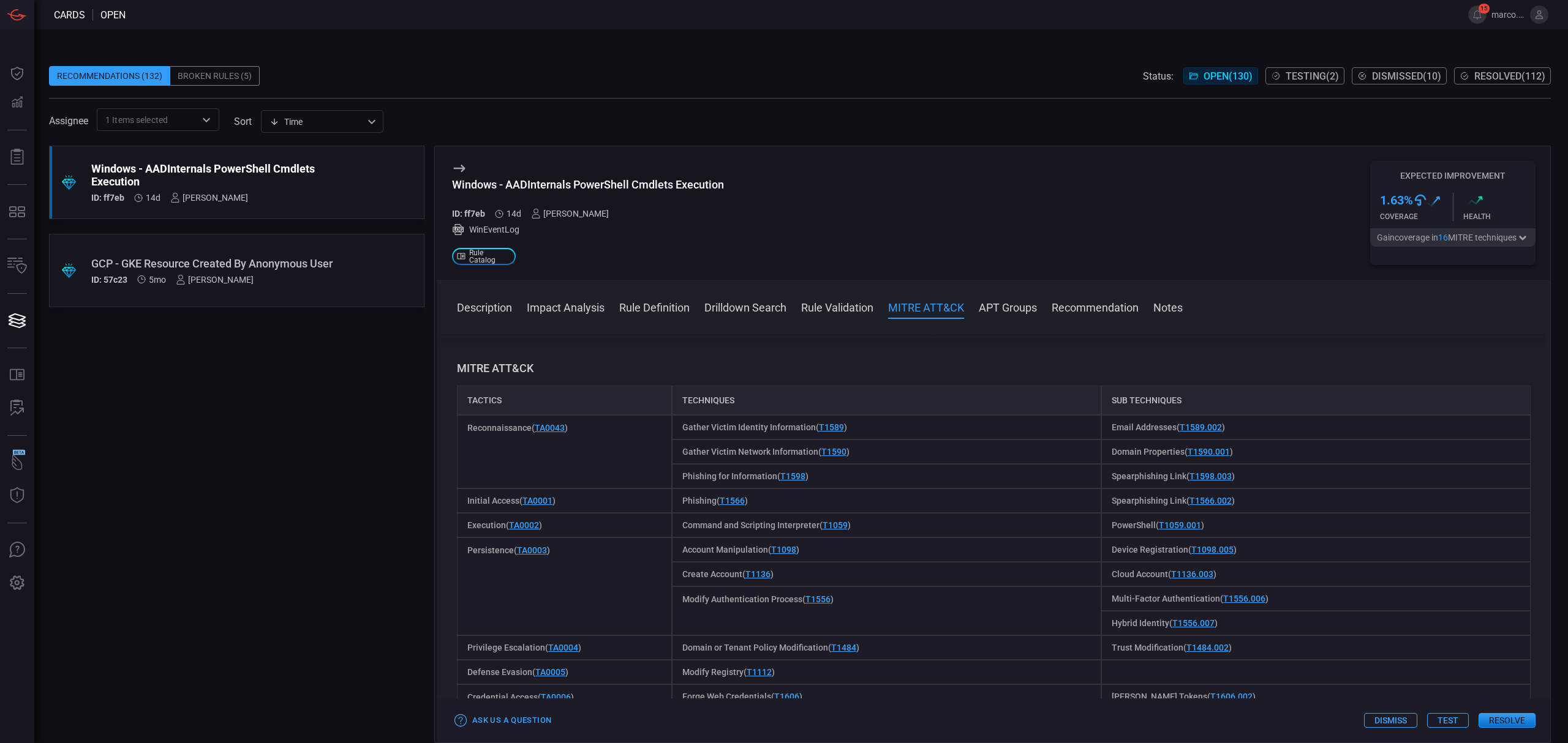
click at [614, 512] on div "Initial Access ( TA0001 )" at bounding box center [564, 500] width 215 height 25
